Goal: Task Accomplishment & Management: Use online tool/utility

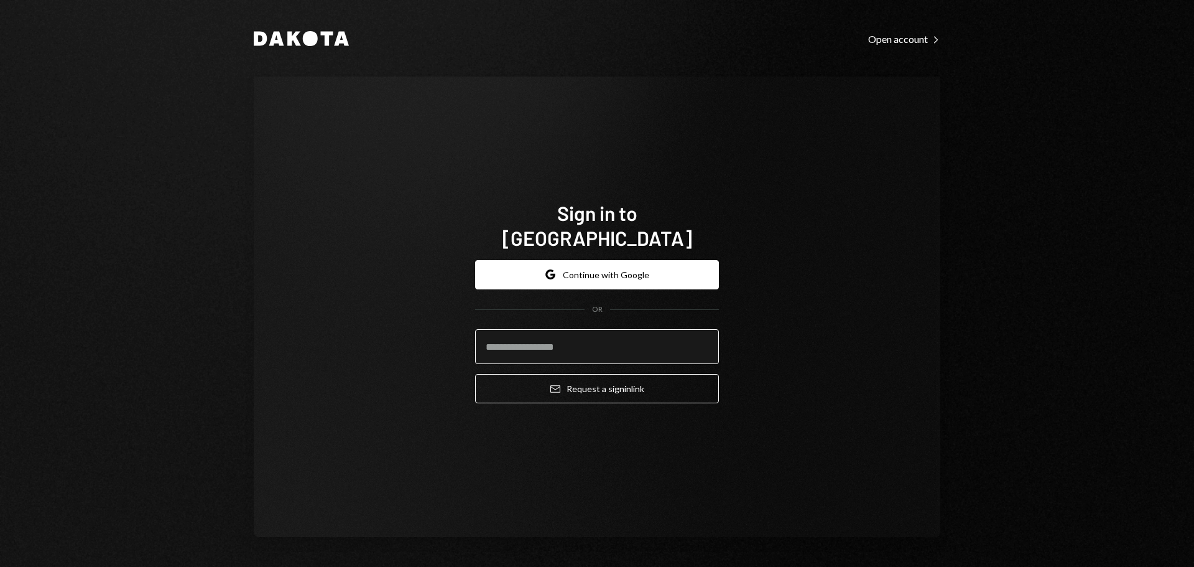
drag, startPoint x: 0, startPoint y: 0, endPoint x: 603, endPoint y: 334, distance: 689.1
click at [603, 334] on input "email" at bounding box center [597, 346] width 244 height 35
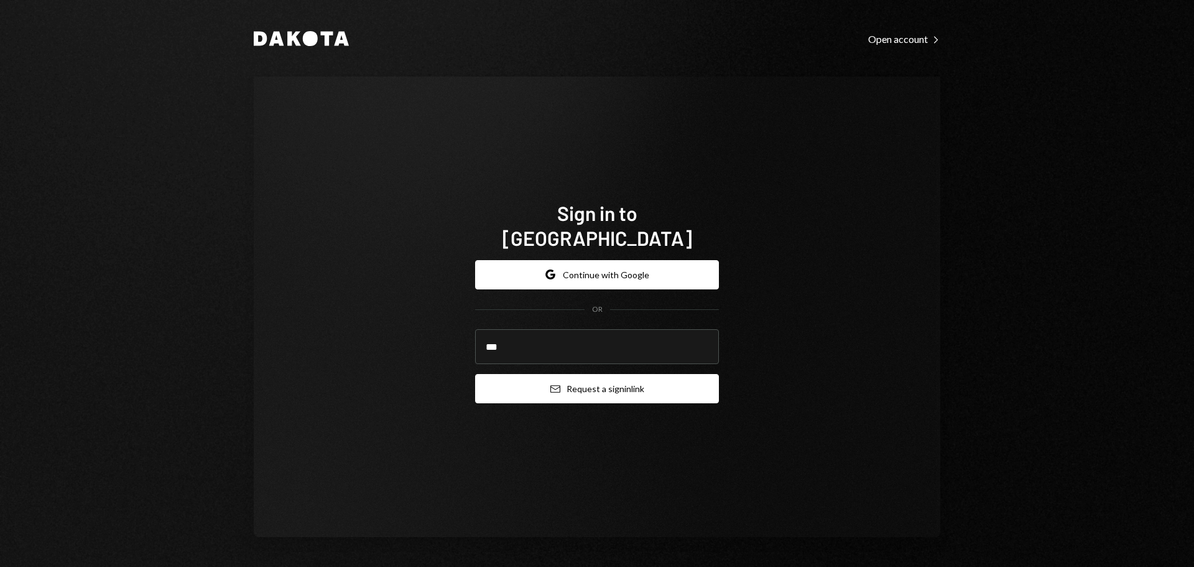
type input "**********"
click at [551, 384] on icon "Email" at bounding box center [555, 389] width 10 height 10
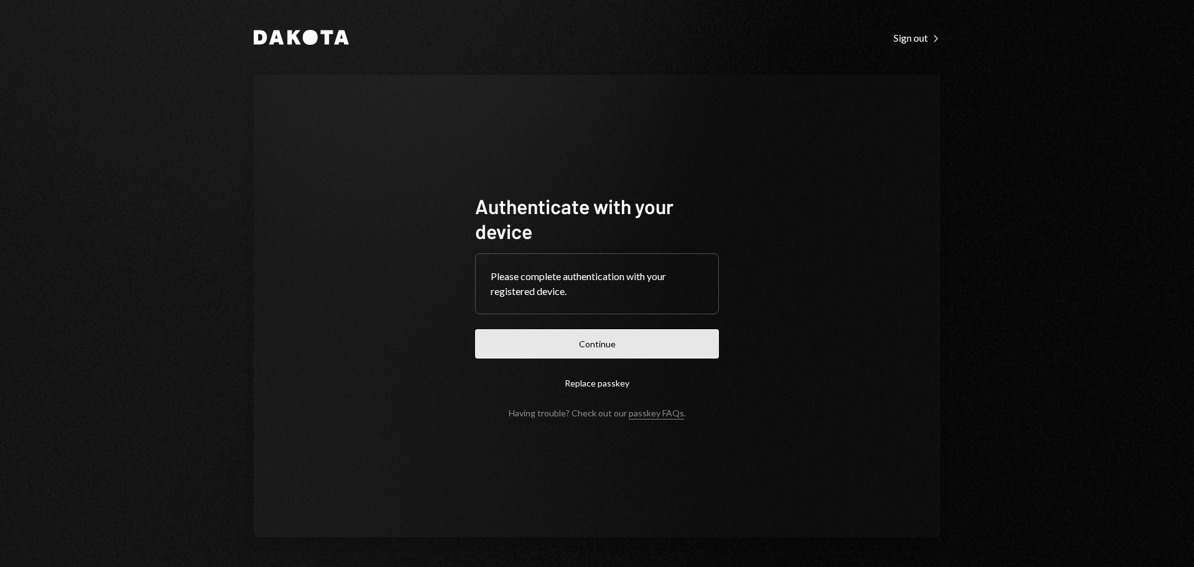
click at [670, 355] on button "Continue" at bounding box center [597, 343] width 244 height 29
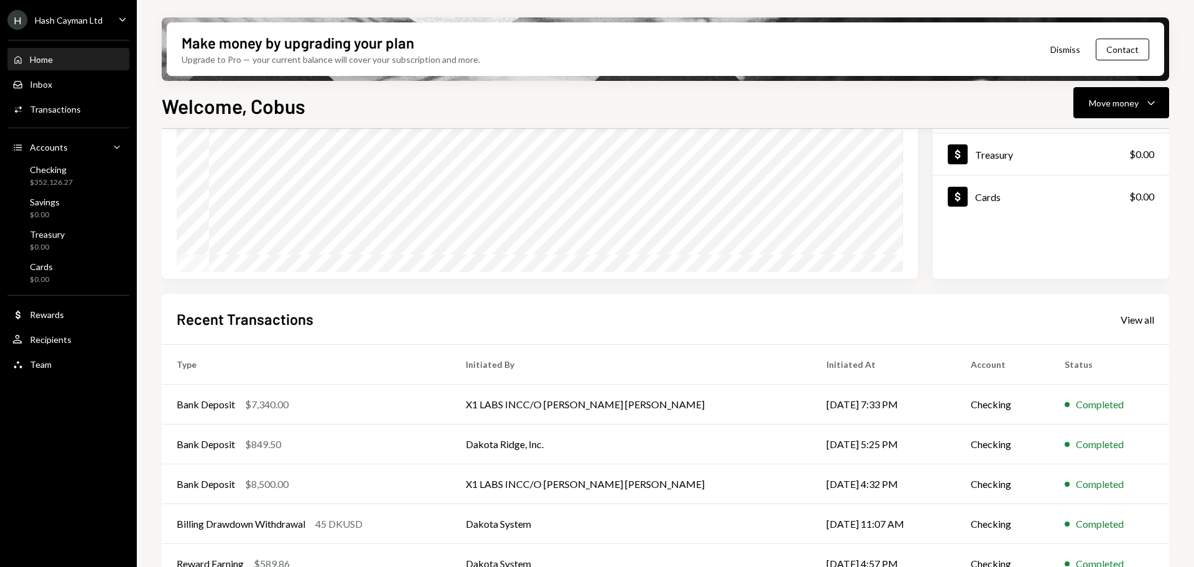
scroll to position [183, 0]
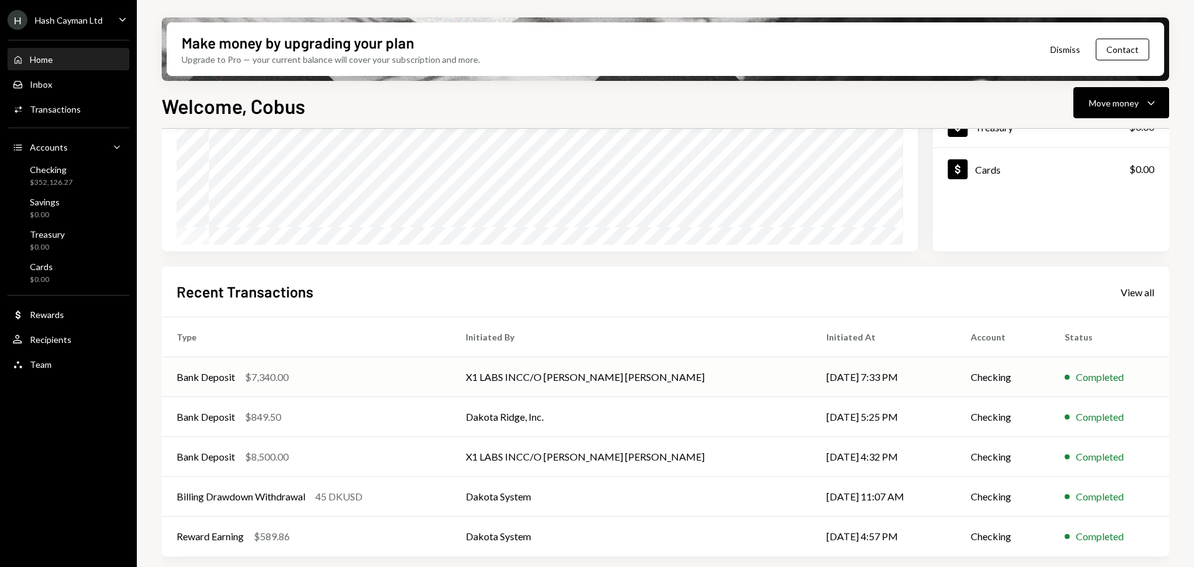
click at [593, 381] on td "X1 LABS INCC/O [PERSON_NAME] [PERSON_NAME]" at bounding box center [631, 377] width 360 height 40
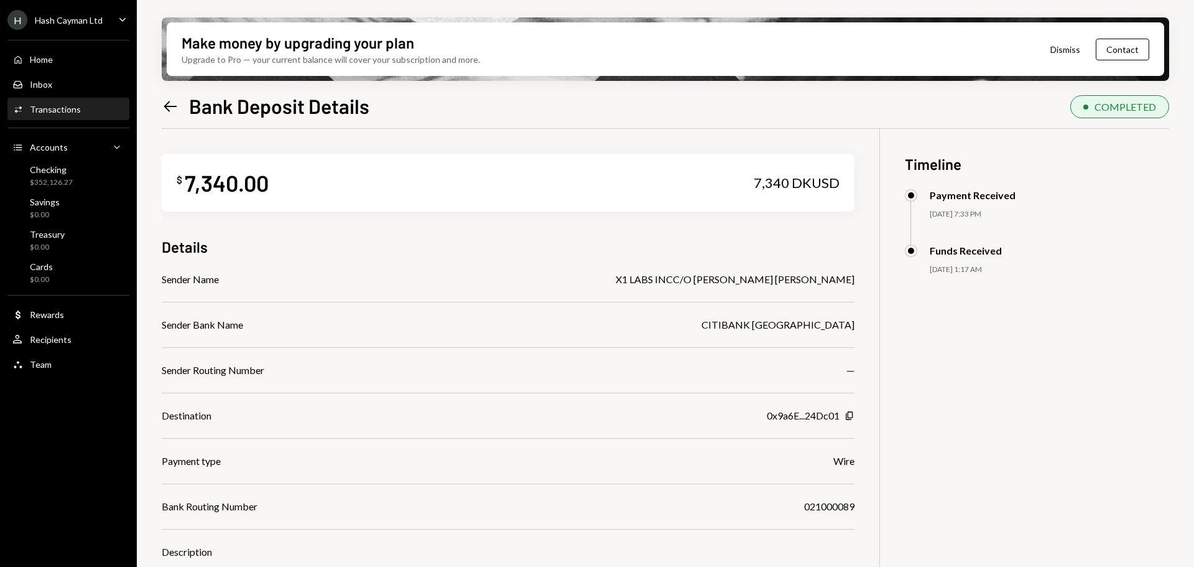
click at [716, 281] on div "X1 LABS INCC/O [PERSON_NAME] [PERSON_NAME]" at bounding box center [735, 279] width 239 height 15
copy div "X1 LABS INCC/O [PERSON_NAME] [PERSON_NAME]"
click at [55, 61] on div "Home Home" at bounding box center [68, 59] width 112 height 11
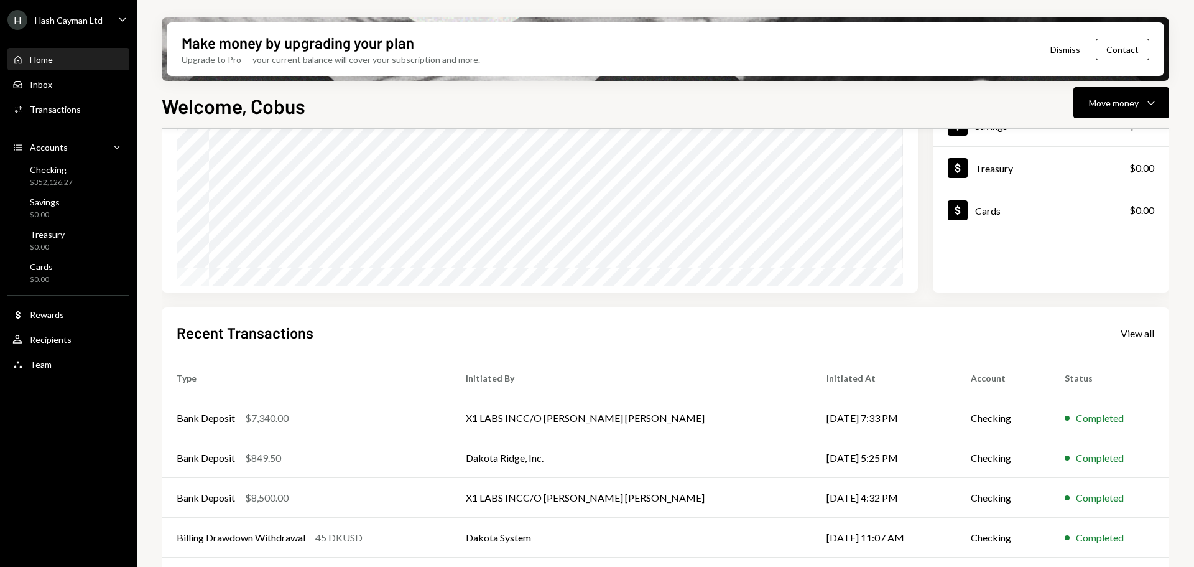
scroll to position [183, 0]
